Goal: Find contact information: Find contact information

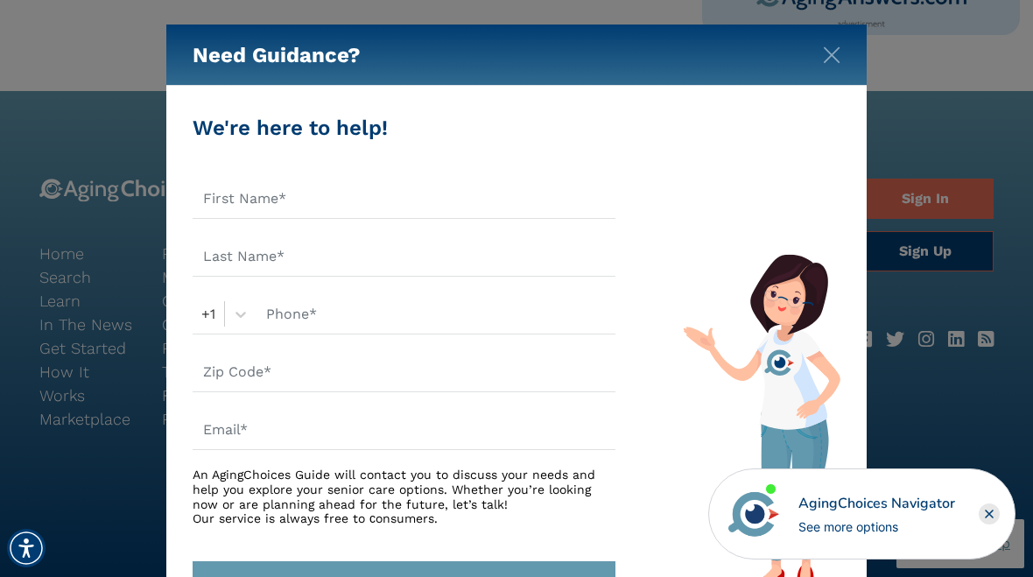
click at [827, 60] on img "Close" at bounding box center [832, 55] width 18 height 18
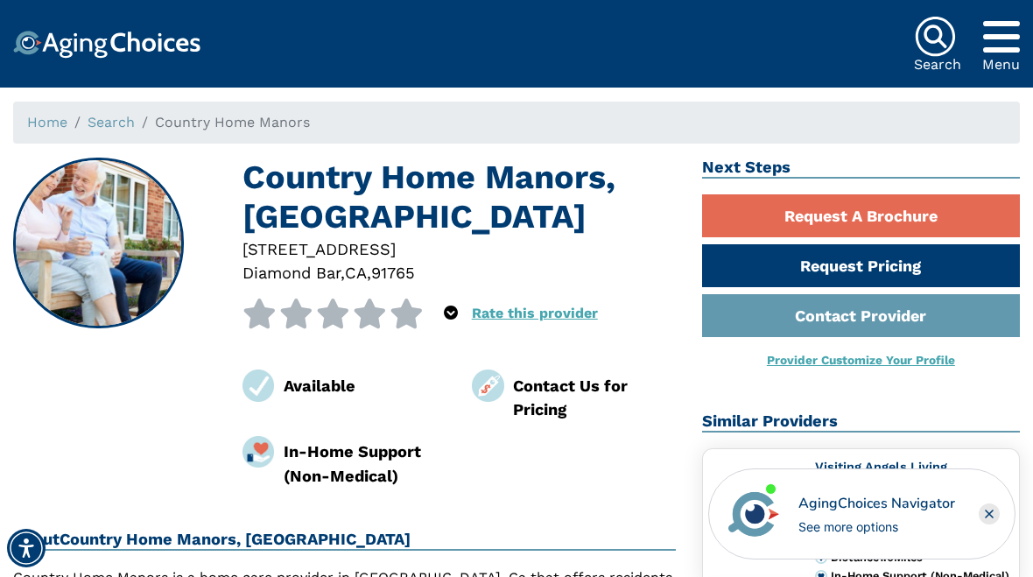
click at [41, 117] on link "Home" at bounding box center [47, 122] width 40 height 17
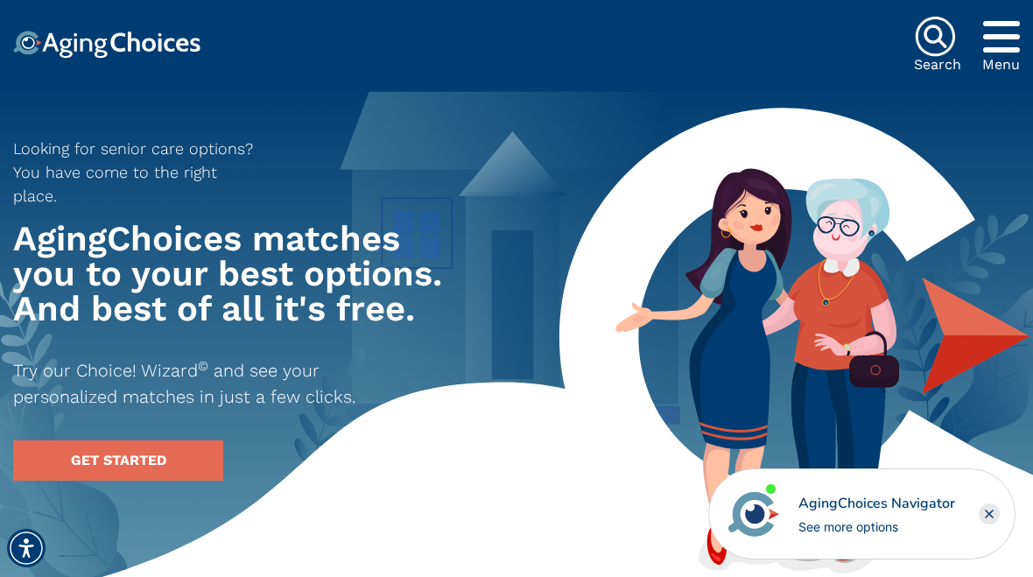
click at [1003, 39] on icon "Popover trigger" at bounding box center [1001, 37] width 37 height 42
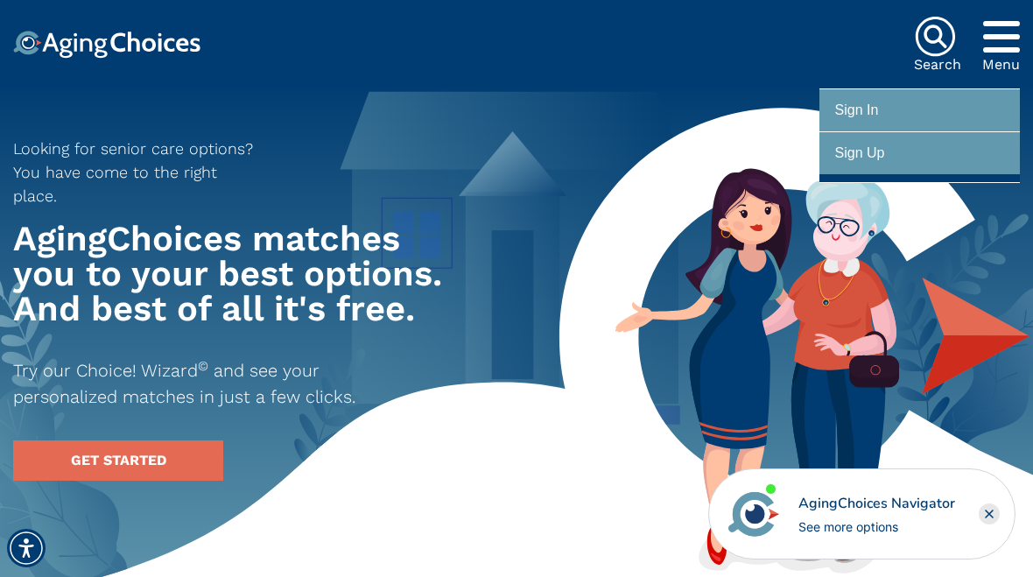
click at [598, 228] on div "Looking for senior care options? You have come to the right place. AgingChoices…" at bounding box center [301, 302] width 603 height 358
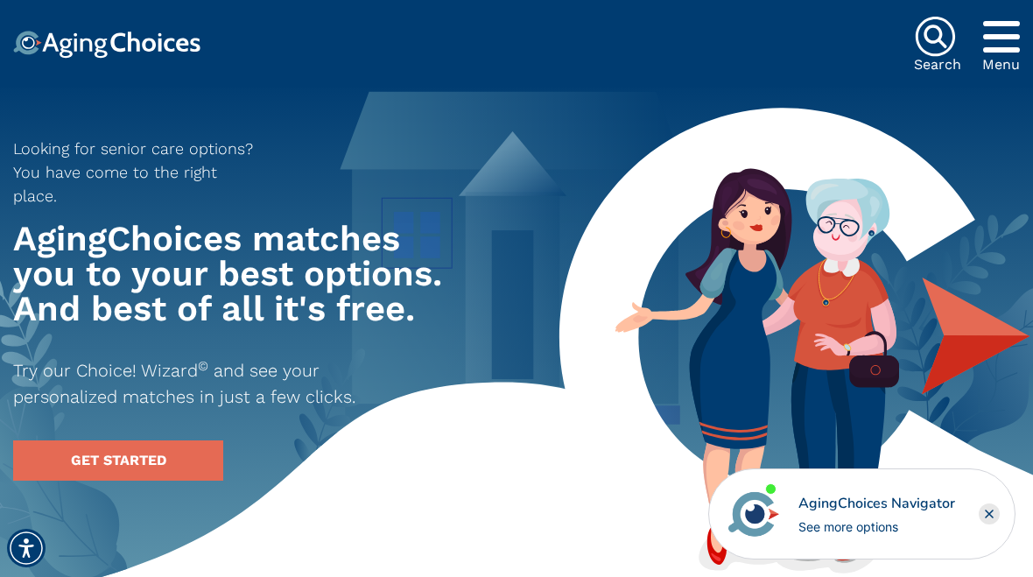
click at [90, 49] on img at bounding box center [106, 45] width 187 height 28
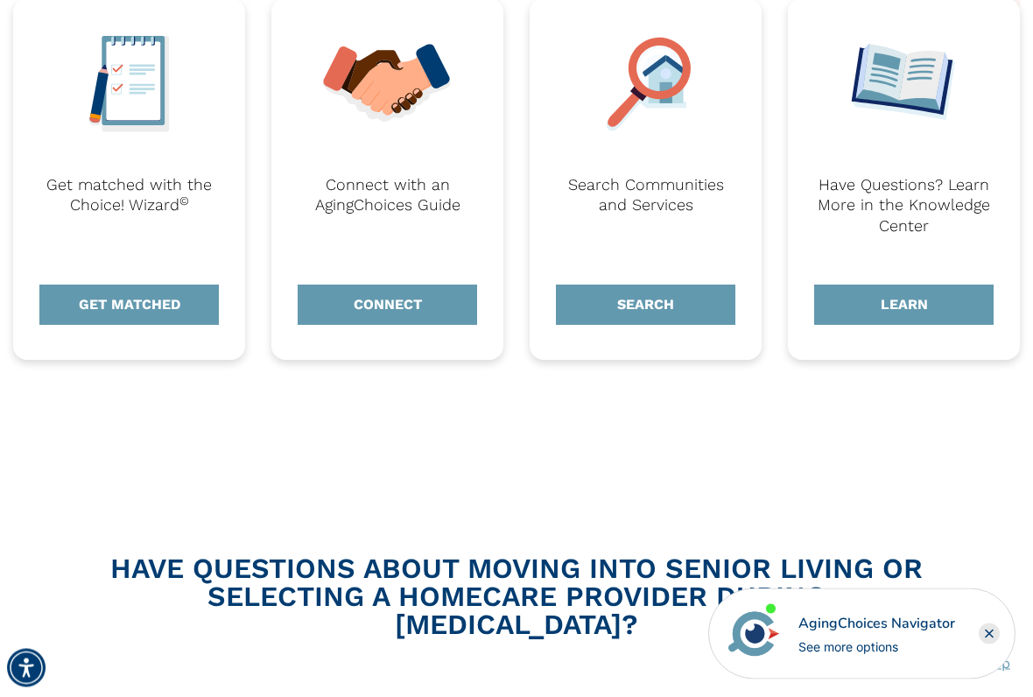
scroll to position [806, 0]
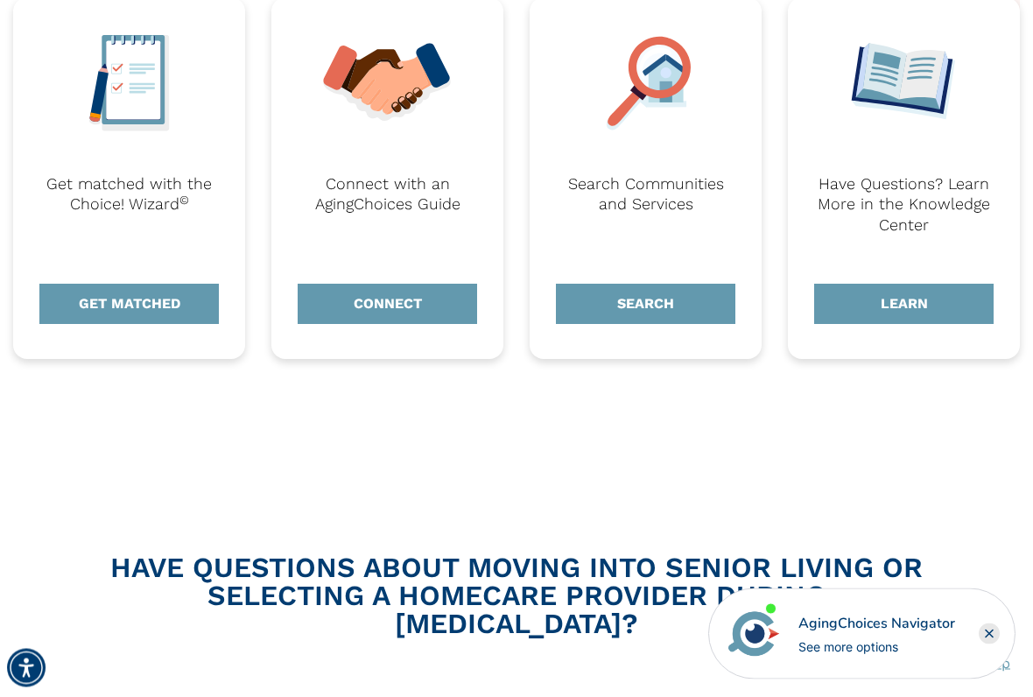
click at [407, 311] on link "CONNECT" at bounding box center [388, 305] width 180 height 40
